Goal: Task Accomplishment & Management: Manage account settings

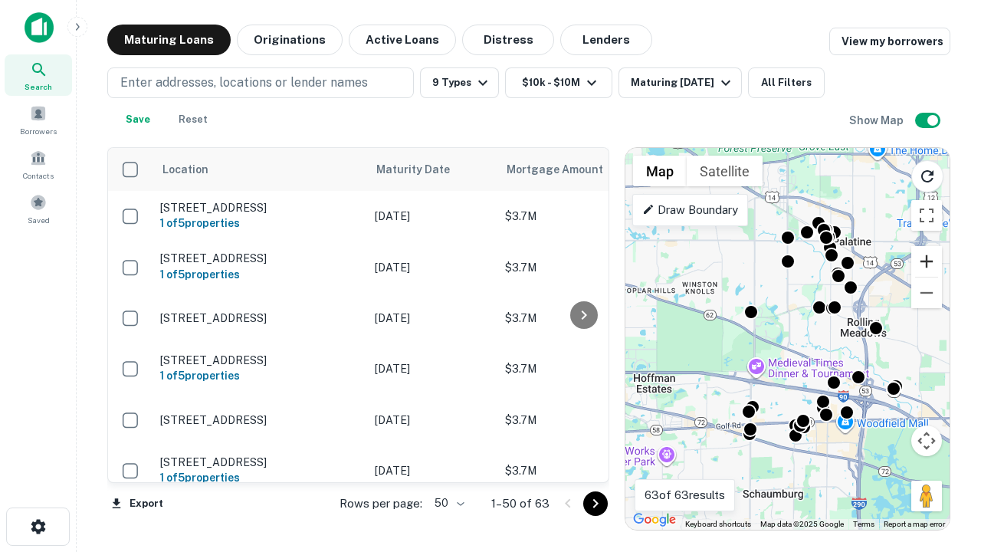
click at [926, 261] on button "Zoom in" at bounding box center [926, 261] width 31 height 31
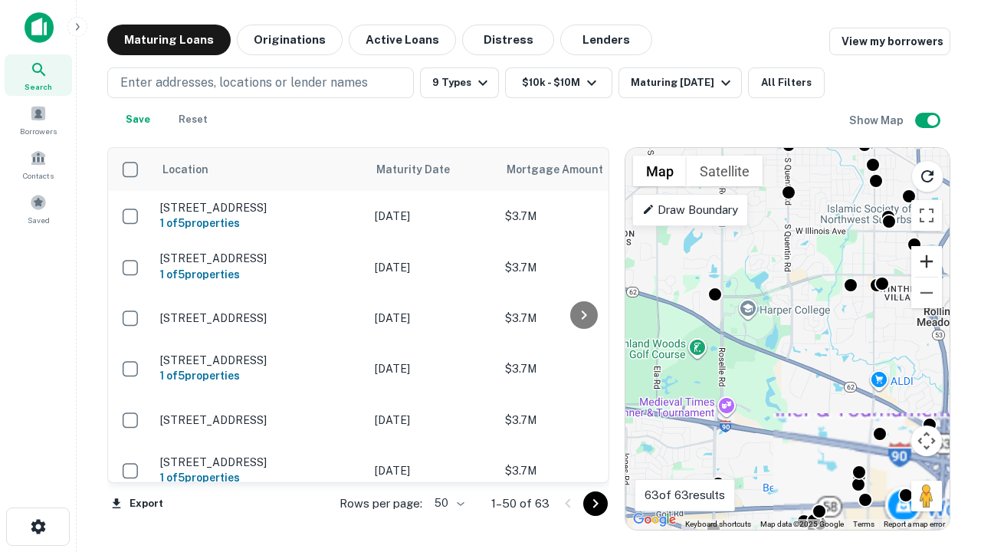
click at [926, 261] on button "Zoom in" at bounding box center [926, 261] width 31 height 31
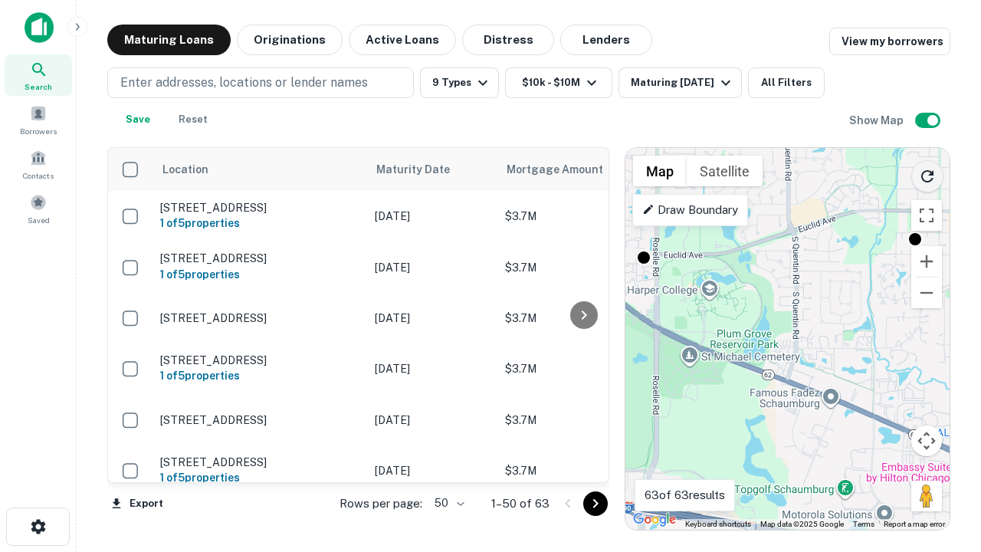
click at [927, 173] on icon "Reload search area" at bounding box center [927, 176] width 18 height 18
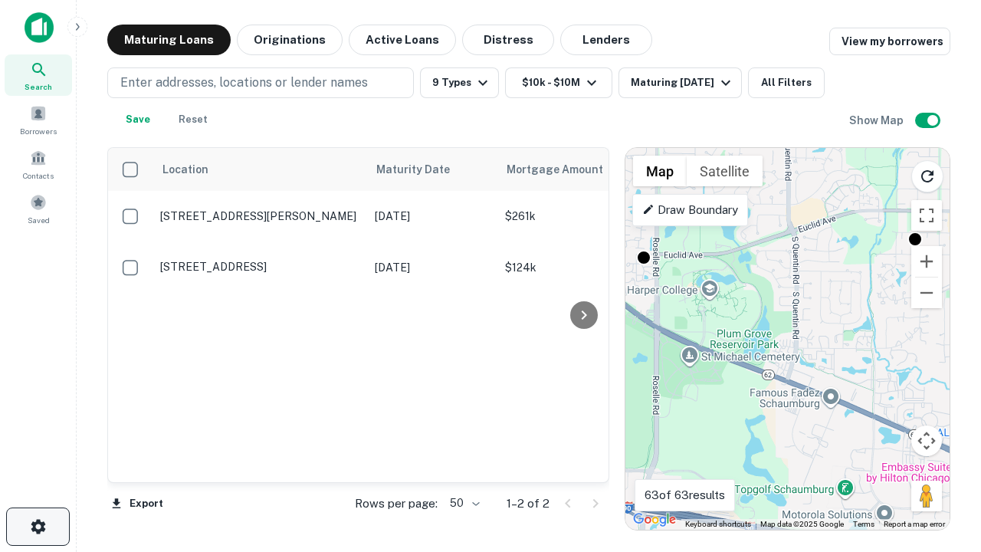
click at [38, 526] on icon "button" at bounding box center [38, 526] width 18 height 18
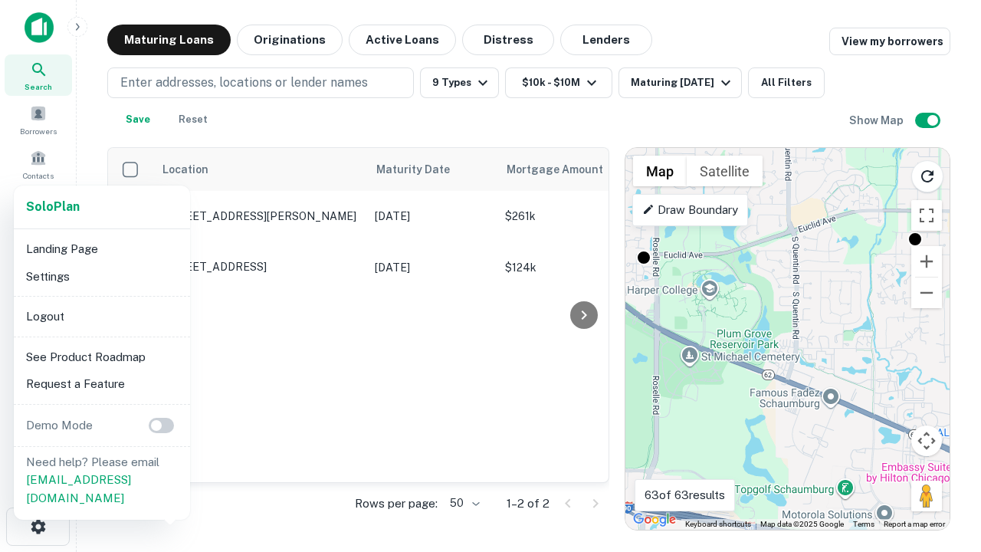
click at [101, 316] on li "Logout" at bounding box center [102, 317] width 164 height 28
